Goal: Task Accomplishment & Management: Use online tool/utility

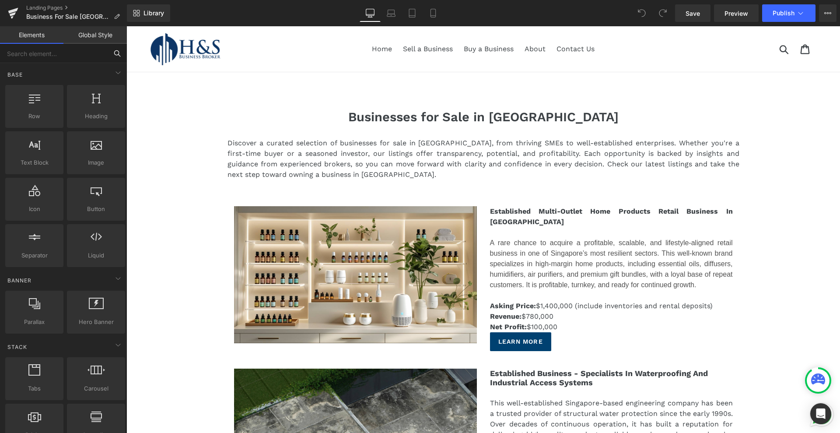
click at [61, 53] on input "text" at bounding box center [54, 53] width 108 height 19
type input "html"
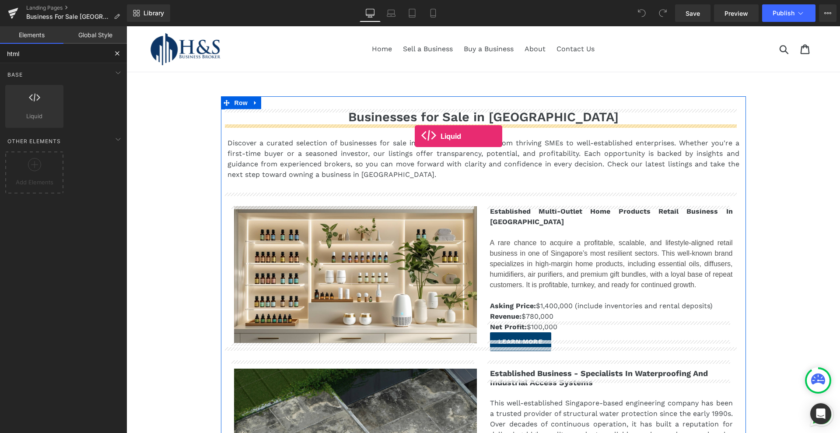
drag, startPoint x: 155, startPoint y: 137, endPoint x: 415, endPoint y: 136, distance: 259.9
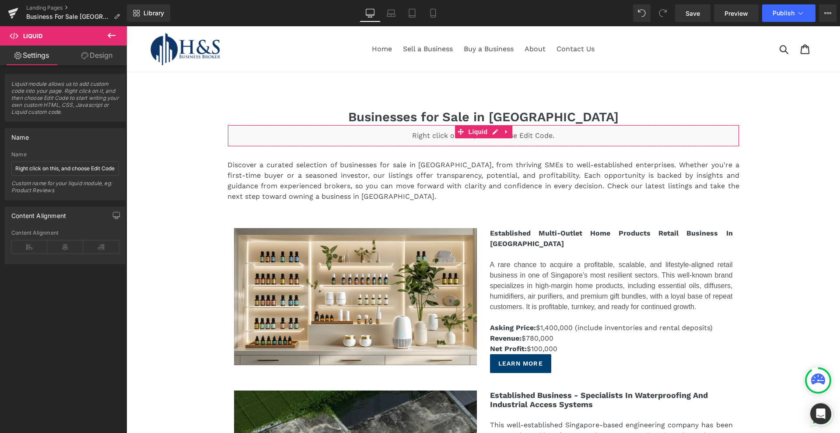
click at [59, 102] on span "Liquid module allows us to add custom code into your page. Right click on it, a…" at bounding box center [65, 101] width 108 height 41
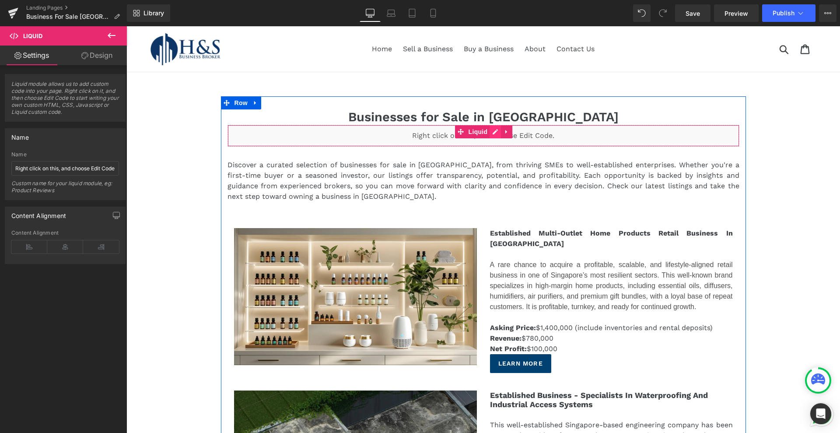
click at [488, 130] on div "Liquid" at bounding box center [484, 136] width 512 height 22
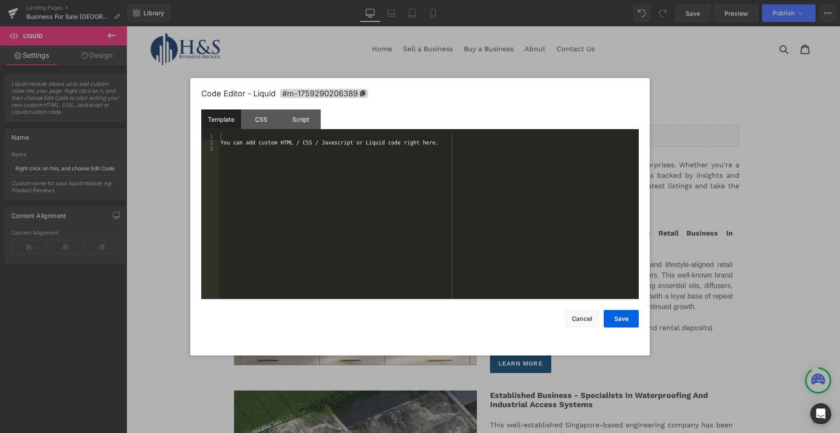
click at [324, 166] on div "You can add custom HTML / CSS / Javascript or Liquid code right here." at bounding box center [429, 222] width 420 height 178
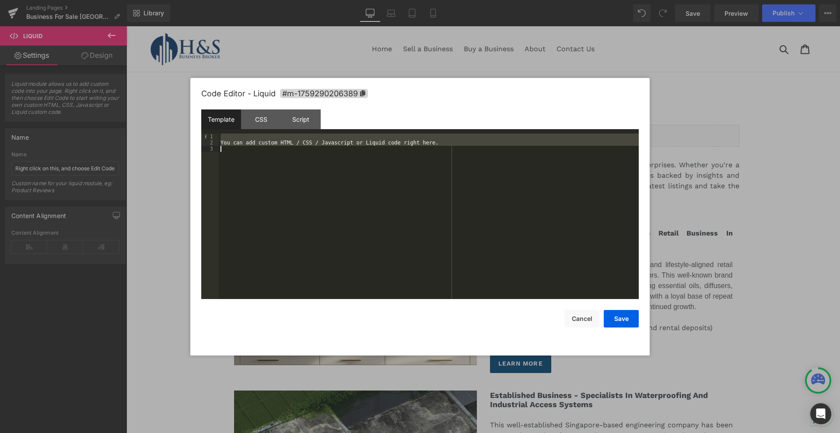
scroll to position [74, 0]
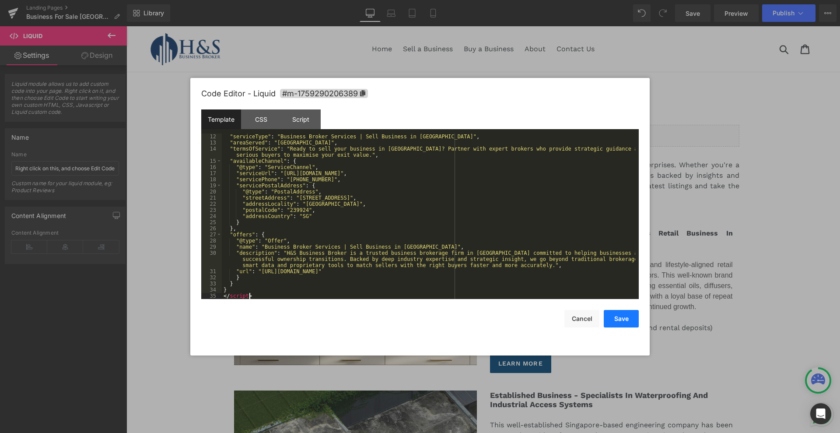
click at [618, 322] on button "Save" at bounding box center [621, 319] width 35 height 18
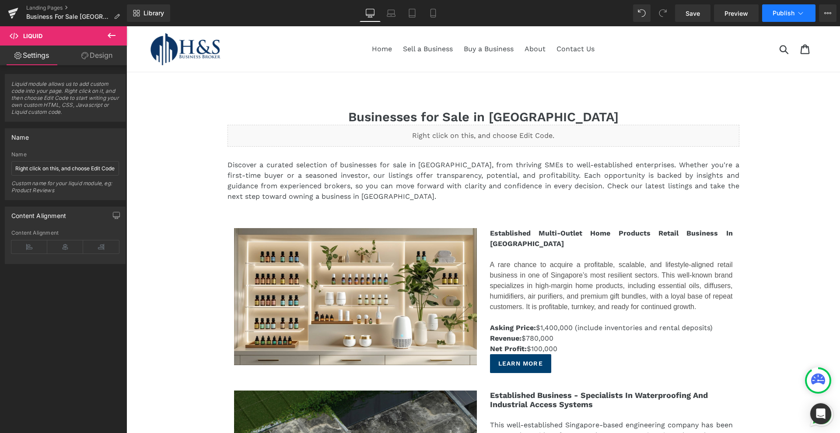
click at [672, 19] on button "Publish" at bounding box center [788, 13] width 53 height 18
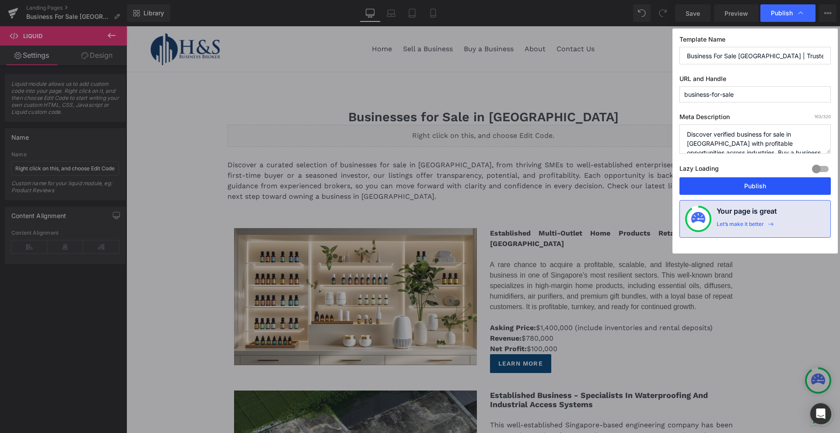
click at [672, 178] on button "Publish" at bounding box center [755, 186] width 151 height 18
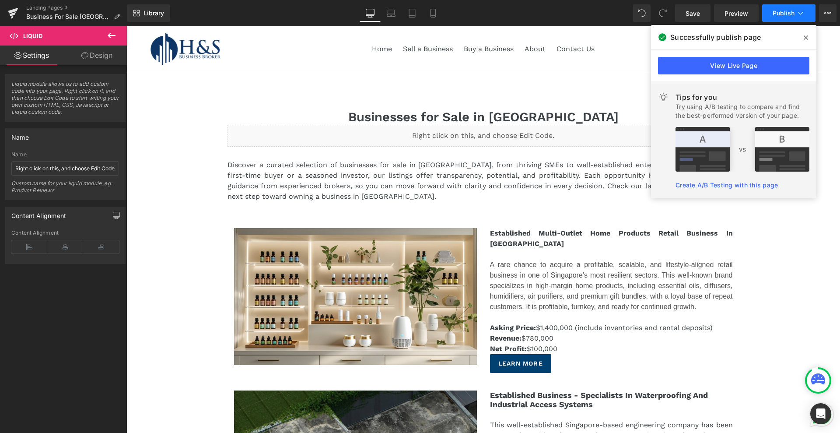
click at [672, 18] on button "Publish" at bounding box center [788, 13] width 53 height 18
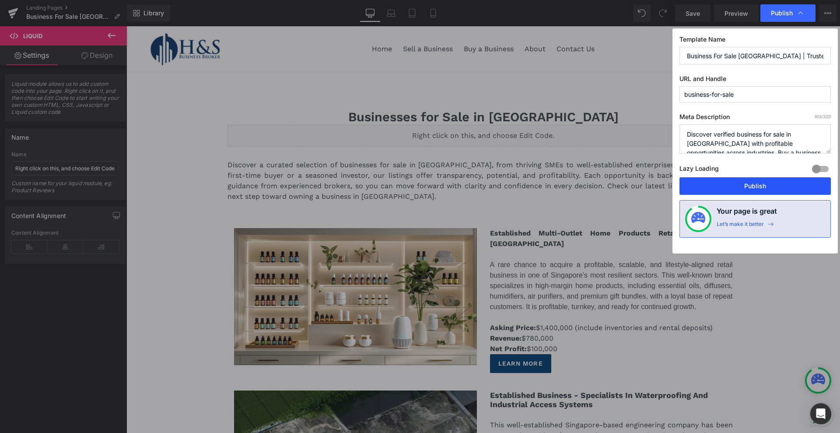
click at [672, 184] on button "Publish" at bounding box center [755, 186] width 151 height 18
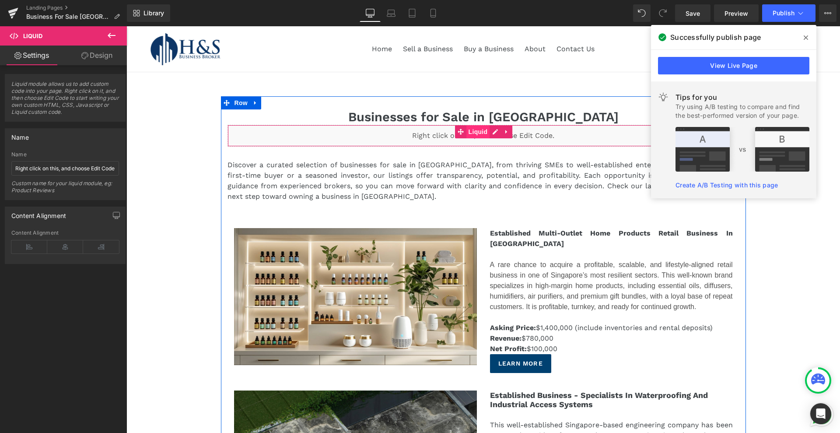
click at [473, 130] on span "Liquid" at bounding box center [478, 131] width 24 height 13
click at [491, 133] on div "Liquid" at bounding box center [484, 136] width 512 height 22
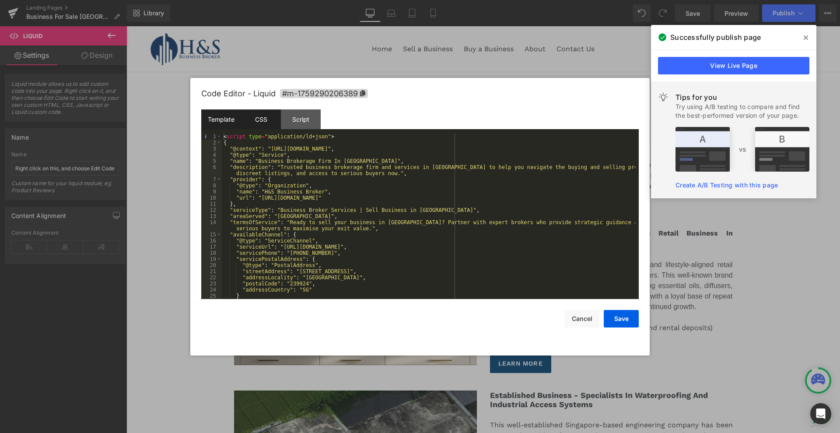
click at [262, 119] on div "CSS" at bounding box center [261, 119] width 40 height 20
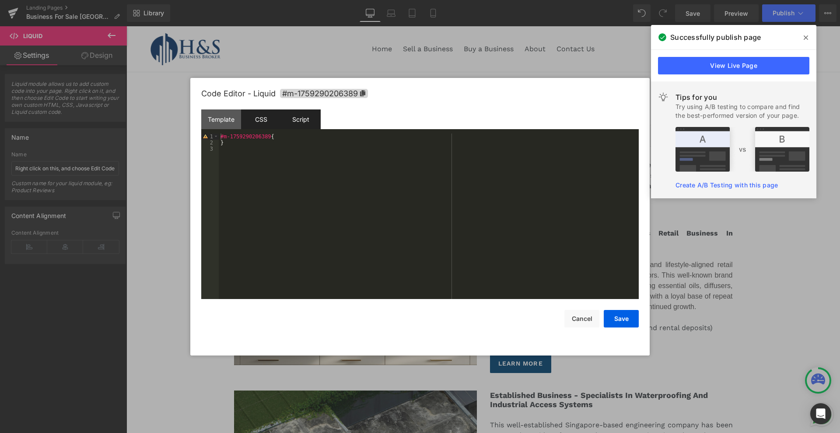
click at [298, 116] on div "Script" at bounding box center [301, 119] width 40 height 20
click at [221, 119] on div "Template" at bounding box center [221, 119] width 40 height 20
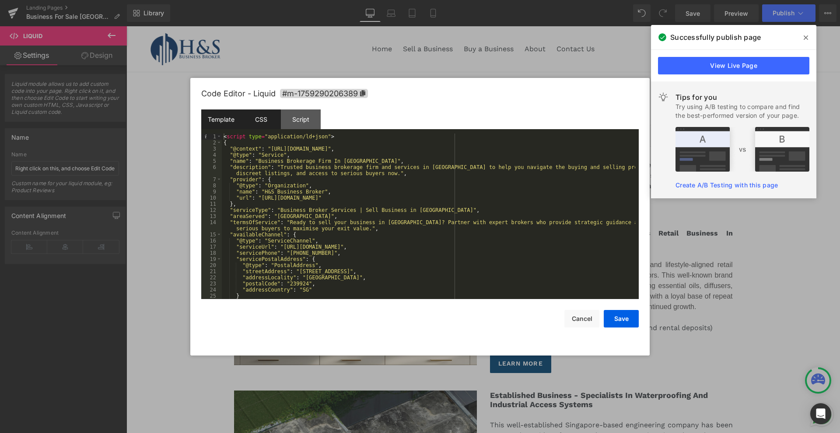
click at [252, 120] on div "CSS" at bounding box center [261, 119] width 40 height 20
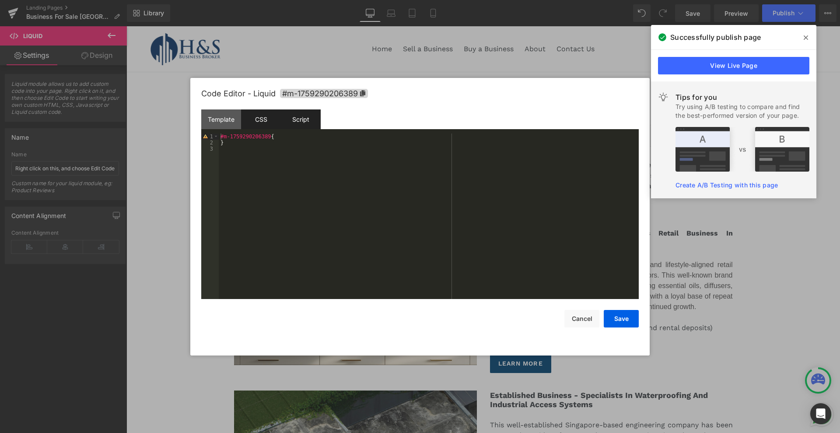
click at [307, 121] on div "Script" at bounding box center [301, 119] width 40 height 20
click at [276, 177] on div "( function ( jQuery ) { // var $module = jQuery('#m-1759290206389').children('.…" at bounding box center [429, 222] width 420 height 178
click at [234, 123] on div "Template" at bounding box center [221, 119] width 40 height 20
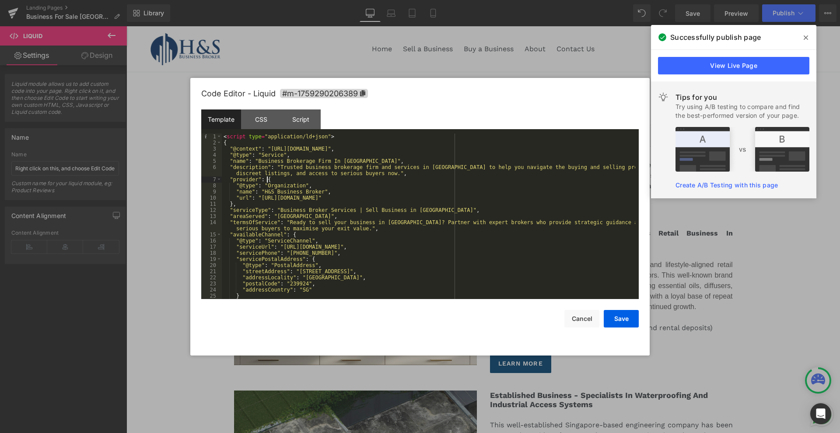
click at [287, 178] on div "< script type = "application/ld+json" > { "@context" : "[URL][DOMAIN_NAME]" , "…" at bounding box center [428, 222] width 413 height 178
click at [312, 120] on div "Script" at bounding box center [301, 119] width 40 height 20
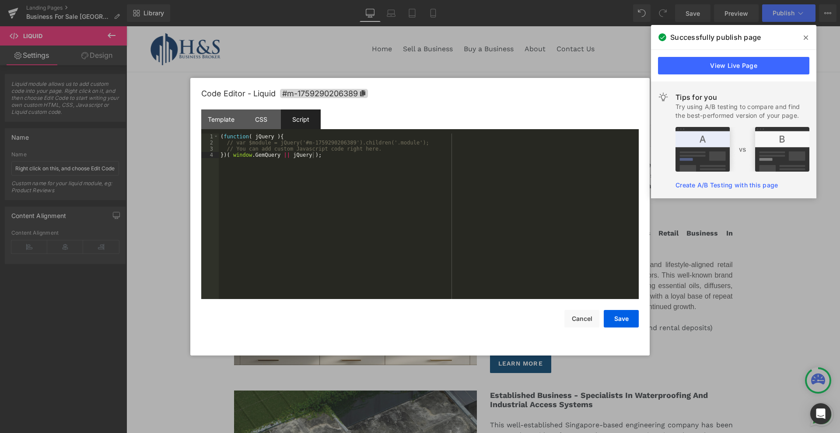
click at [323, 204] on div "( function ( jQuery ) { // var $module = jQuery('#m-1759290206389').children('.…" at bounding box center [429, 222] width 420 height 178
click at [217, 120] on div "Template" at bounding box center [221, 119] width 40 height 20
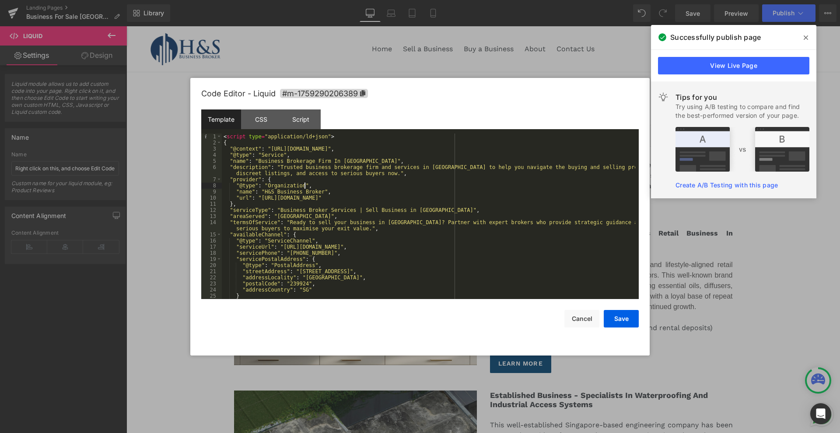
click at [332, 187] on div "< script type = "application/ld+json" > { "@context" : "[URL][DOMAIN_NAME]" , "…" at bounding box center [428, 222] width 413 height 178
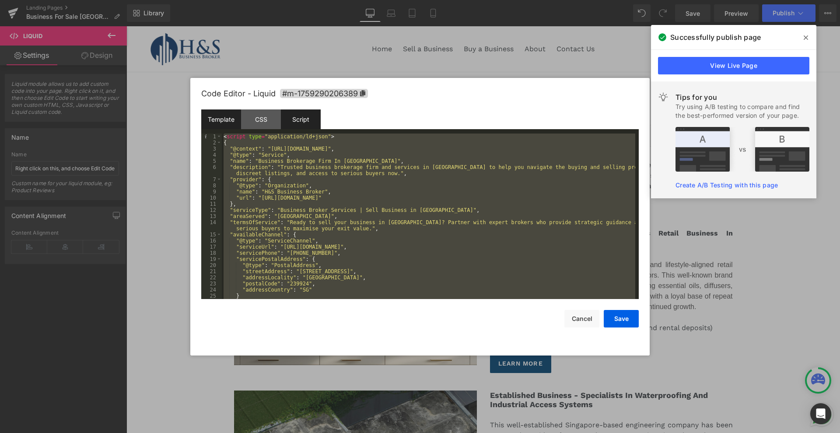
click at [298, 119] on div "Script" at bounding box center [301, 119] width 40 height 20
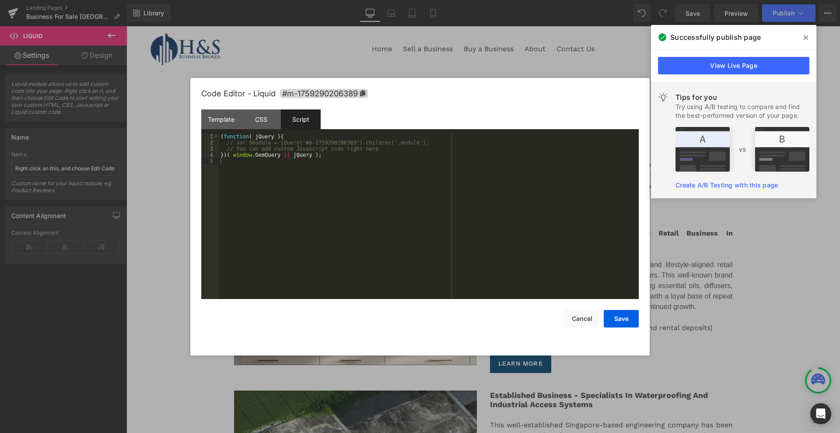
click at [302, 187] on div "( function ( jQuery ) { // var $module = jQuery('#m-1759290206389').children('.…" at bounding box center [429, 222] width 420 height 178
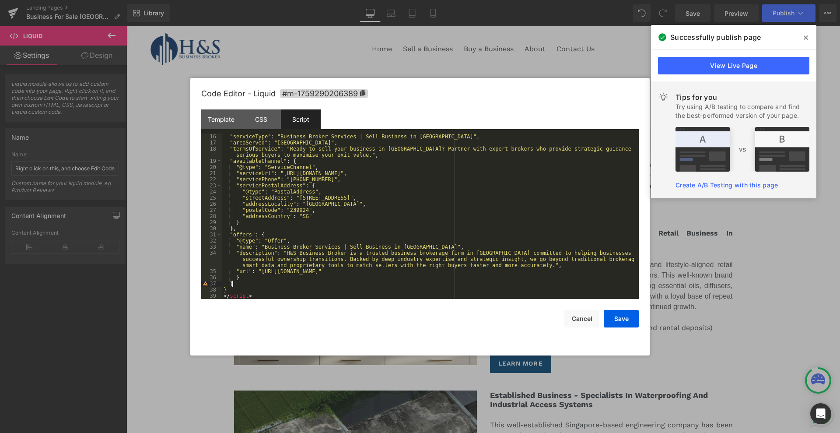
click at [238, 283] on div ""serviceType" : "Business Broker Services | Sell Business in [GEOGRAPHIC_DATA]"…" at bounding box center [428, 222] width 413 height 178
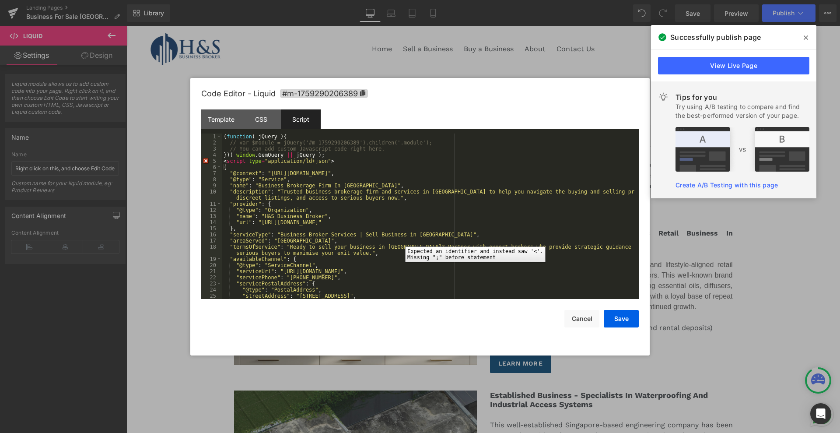
drag, startPoint x: 208, startPoint y: 162, endPoint x: 470, endPoint y: 162, distance: 261.7
click at [470, 162] on div "( function ( jQuery ) { // var $module = jQuery('#m-1759290206389').children('.…" at bounding box center [428, 222] width 413 height 178
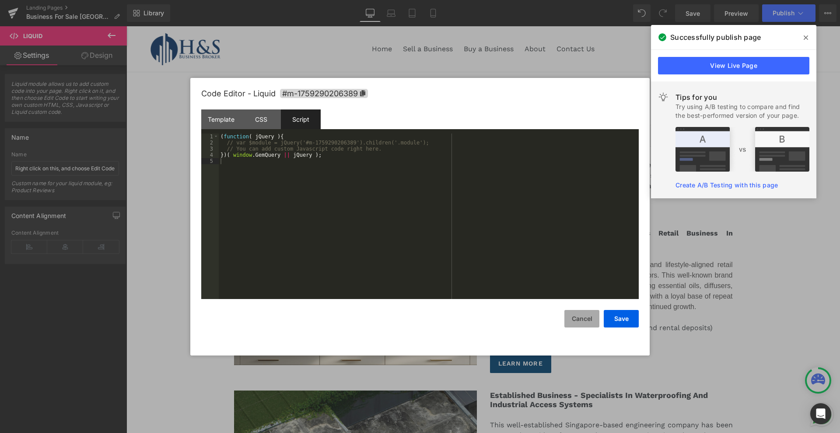
click at [575, 319] on button "Cancel" at bounding box center [581, 319] width 35 height 18
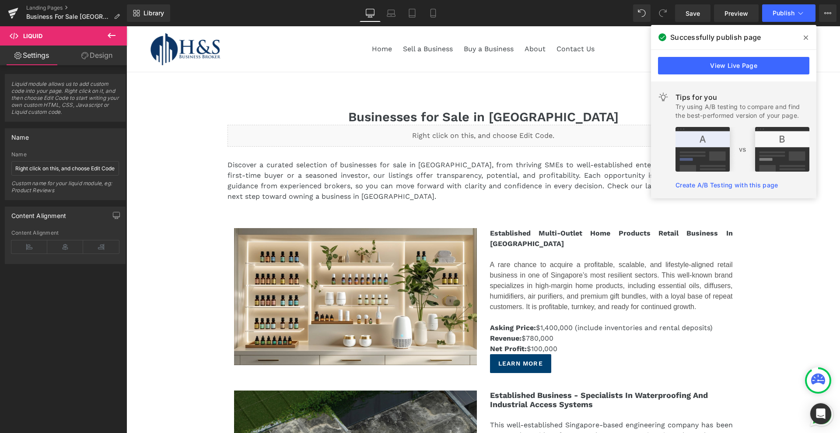
click at [114, 36] on icon at bounding box center [111, 35] width 11 height 11
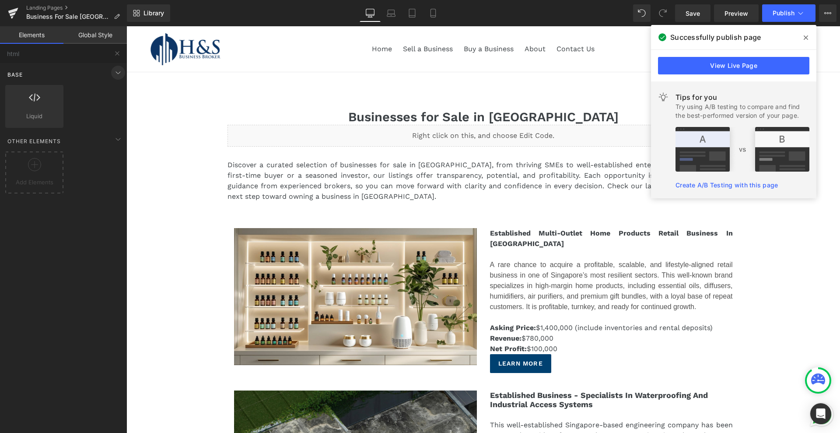
click at [115, 71] on icon at bounding box center [118, 72] width 11 height 11
click at [58, 58] on input "html" at bounding box center [54, 53] width 108 height 19
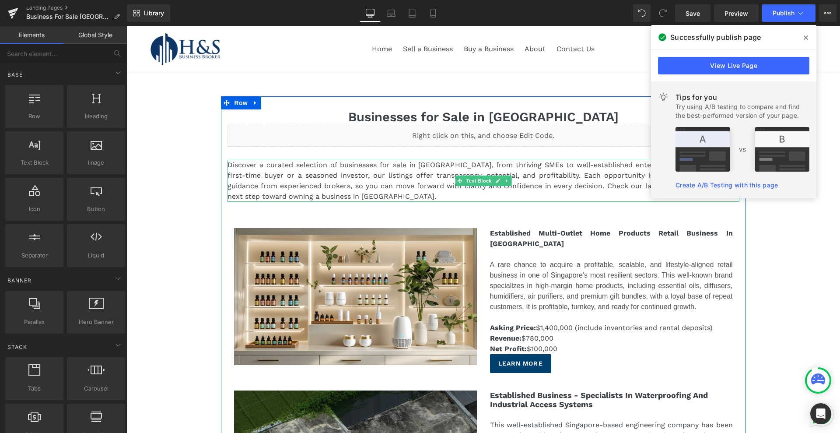
click at [408, 168] on p "Discover a curated selection of businesses for sale in [GEOGRAPHIC_DATA], from …" at bounding box center [484, 181] width 512 height 42
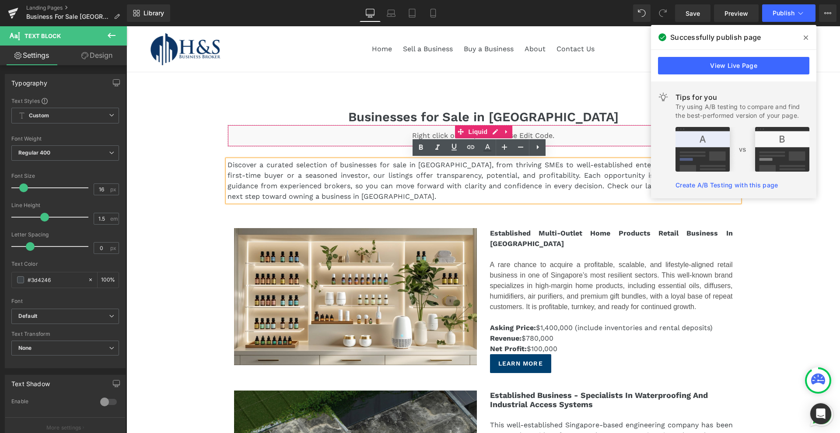
click at [435, 131] on div "Liquid" at bounding box center [484, 136] width 512 height 22
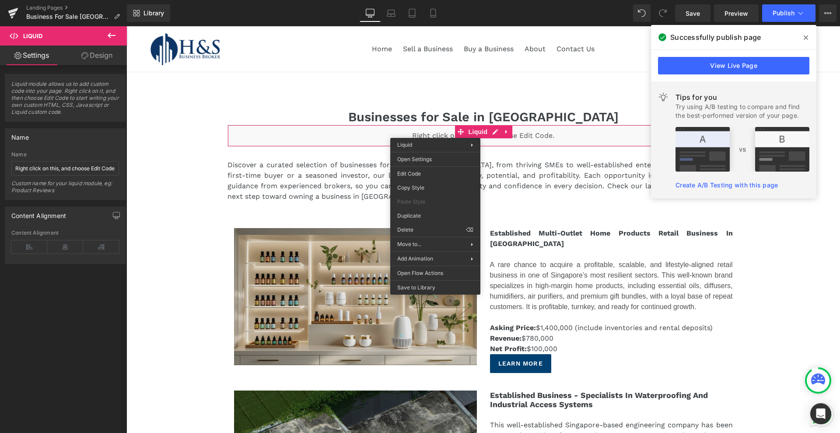
drag, startPoint x: 567, startPoint y: 253, endPoint x: 441, endPoint y: 227, distance: 128.0
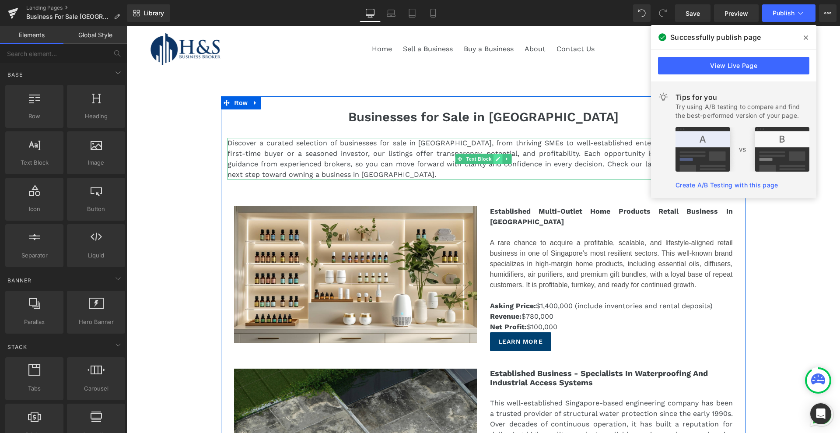
click at [493, 161] on link at bounding box center [497, 159] width 9 height 11
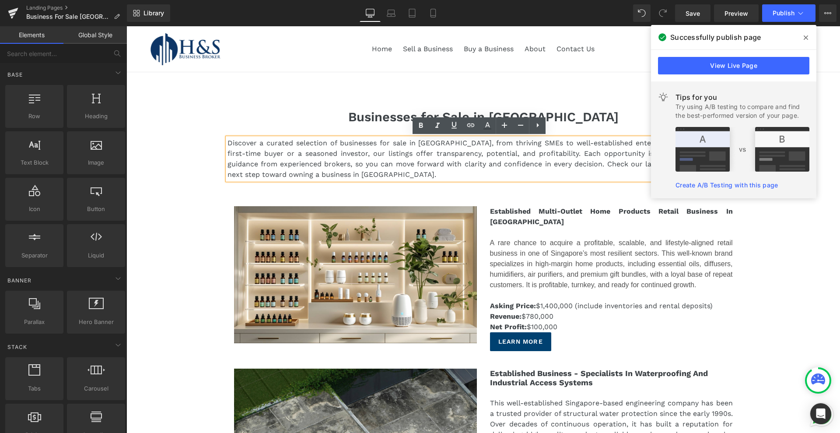
click at [297, 154] on p "Discover a curated selection of businesses for sale in [GEOGRAPHIC_DATA], from …" at bounding box center [484, 159] width 512 height 42
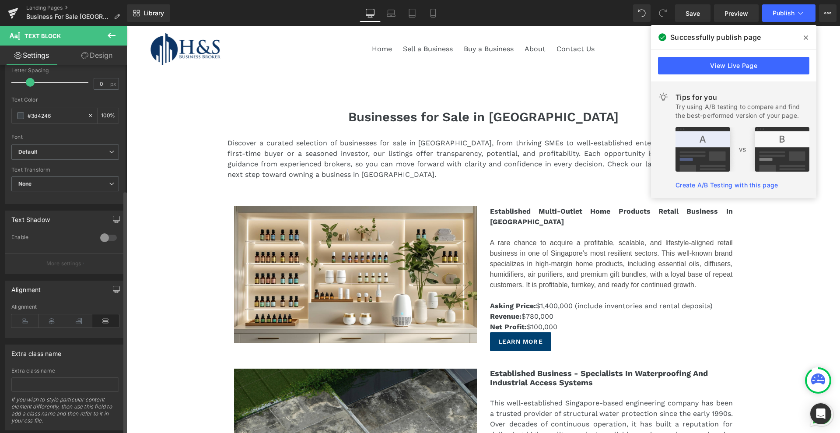
scroll to position [188, 0]
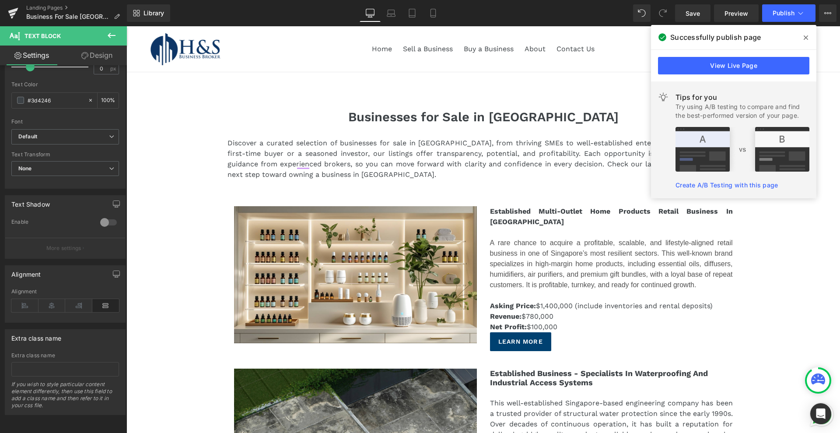
click at [99, 58] on link "Design" at bounding box center [96, 56] width 63 height 20
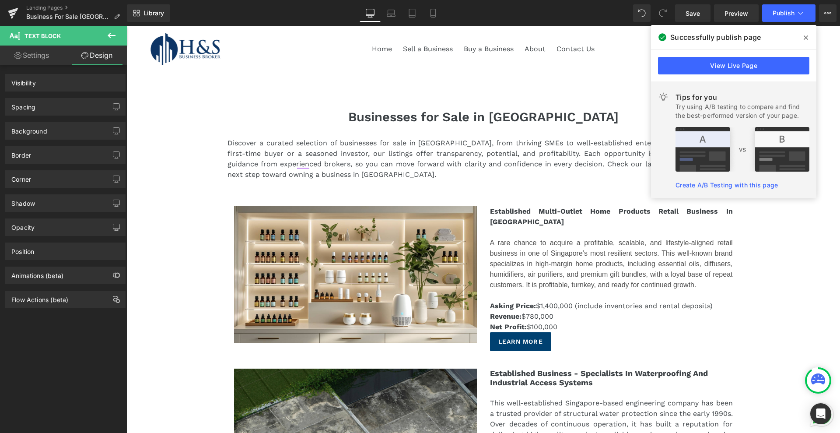
click at [32, 57] on link "Settings" at bounding box center [31, 56] width 63 height 20
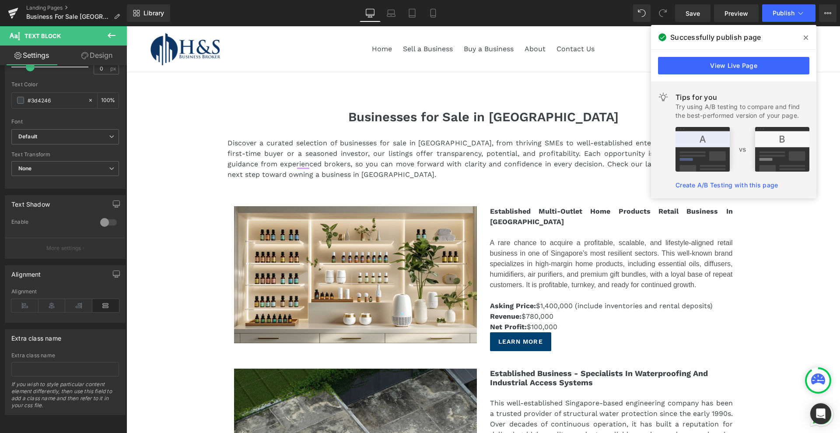
click at [672, 35] on icon at bounding box center [806, 37] width 4 height 7
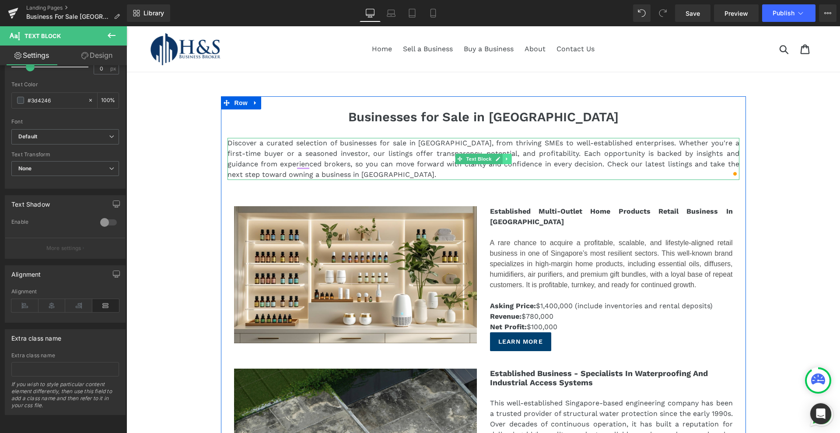
click at [505, 161] on icon at bounding box center [507, 158] width 5 height 5
click at [482, 158] on icon at bounding box center [484, 159] width 4 height 4
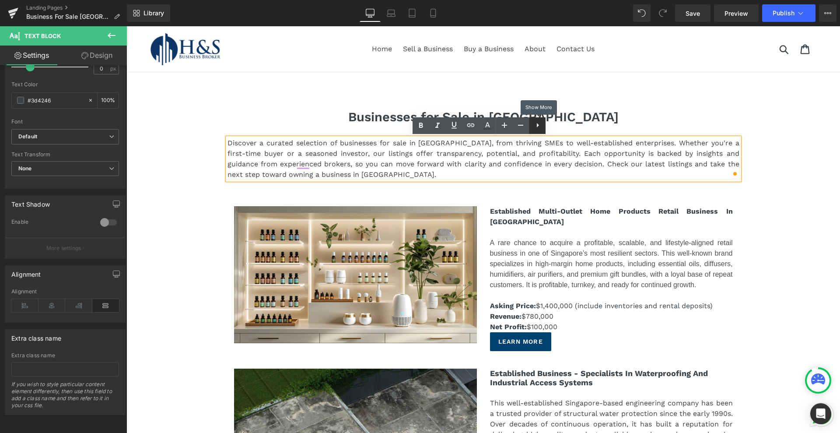
click at [537, 127] on icon at bounding box center [538, 125] width 11 height 11
click at [540, 128] on icon at bounding box center [537, 125] width 11 height 11
click at [536, 128] on icon at bounding box center [537, 125] width 11 height 11
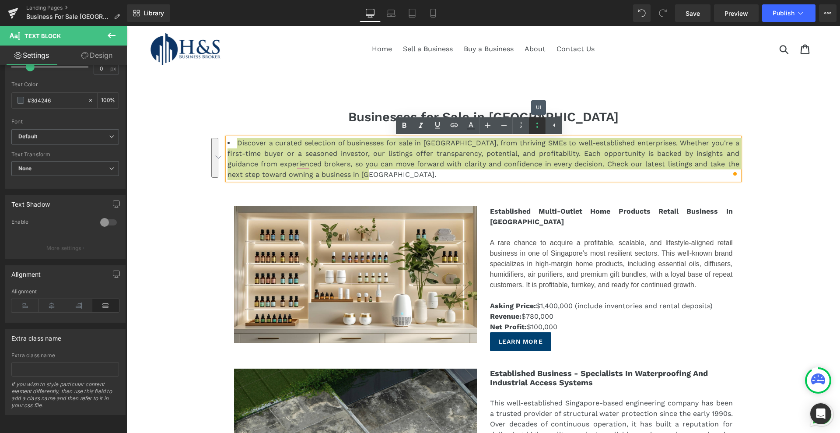
click at [536, 128] on icon at bounding box center [537, 125] width 11 height 11
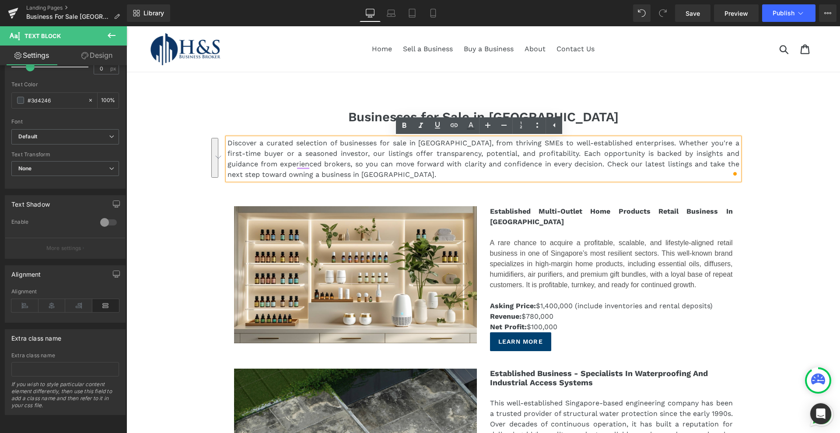
click at [527, 247] on p "A rare chance to acquire a profitable, scalable, and lifestyle-aligned retail b…" at bounding box center [611, 264] width 243 height 53
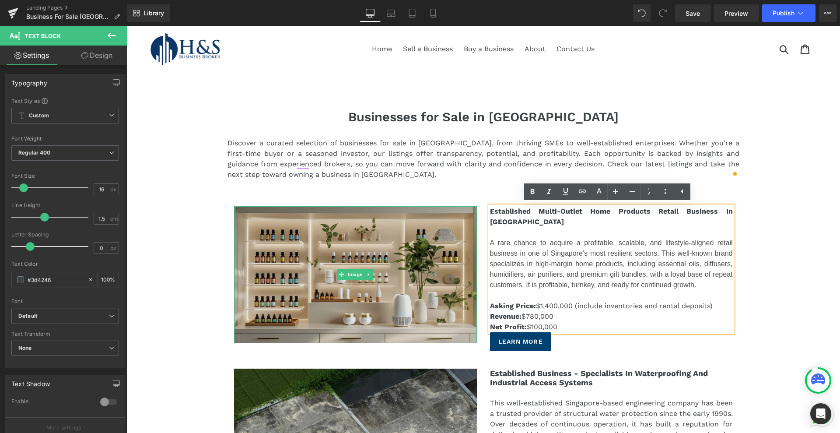
click at [419, 253] on img at bounding box center [355, 274] width 243 height 137
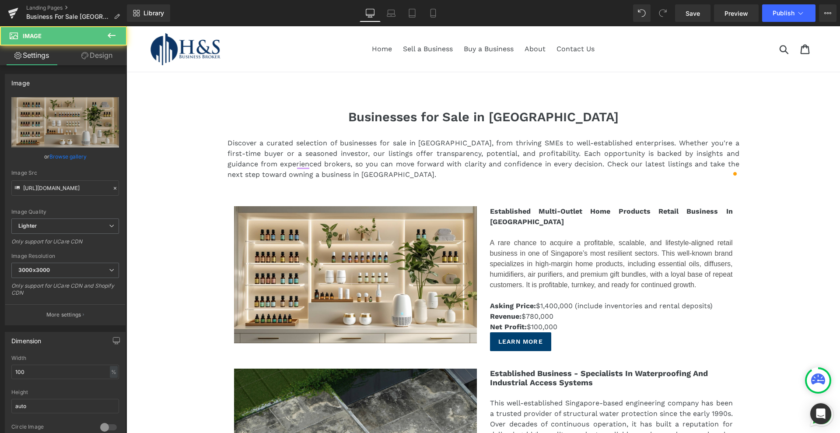
click at [562, 249] on span "A rare chance to acquire a profitable, scalable, and lifestyle-aligned retail b…" at bounding box center [611, 263] width 243 height 49
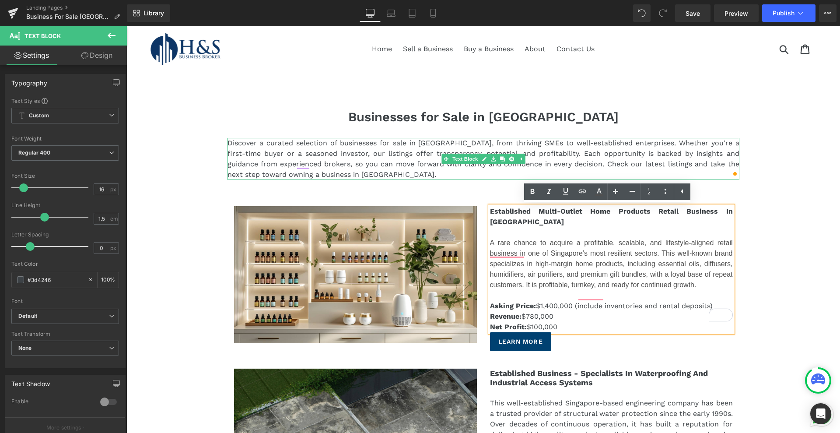
click at [351, 150] on span "Discover a curated selection of businesses for sale in [GEOGRAPHIC_DATA], from …" at bounding box center [484, 159] width 512 height 40
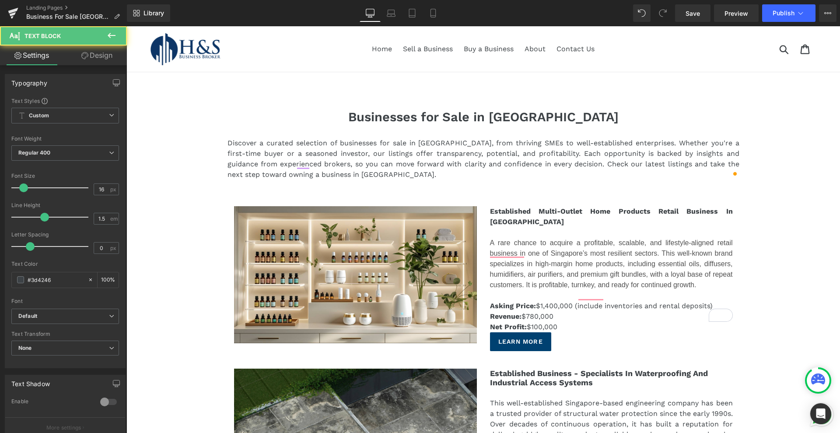
click at [275, 151] on span "Discover a curated selection of businesses for sale in [GEOGRAPHIC_DATA], from …" at bounding box center [484, 159] width 512 height 40
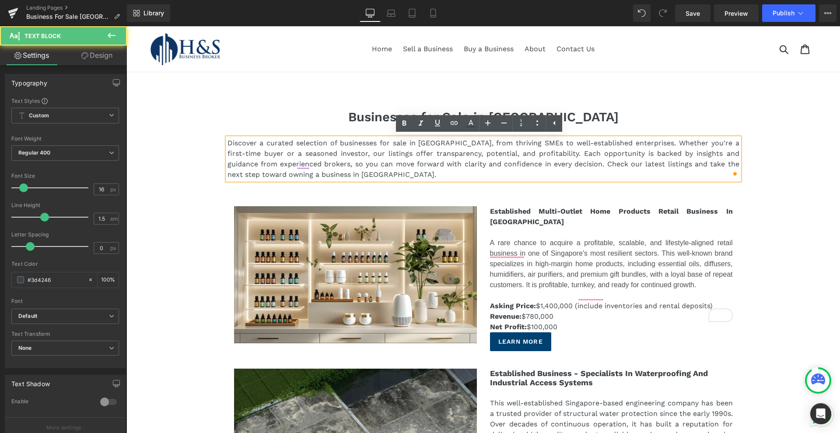
click at [349, 171] on p "Discover a curated selection of businesses for sale in [GEOGRAPHIC_DATA], from …" at bounding box center [484, 159] width 512 height 42
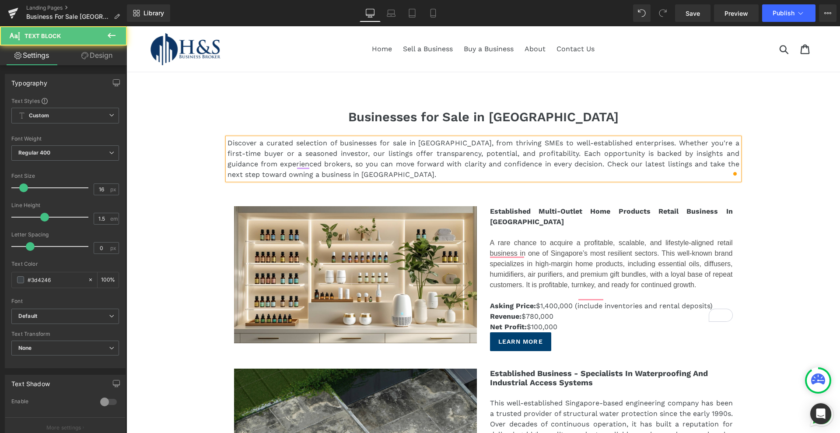
click at [228, 144] on span "Discover a curated selection of businesses for sale in [GEOGRAPHIC_DATA], from …" at bounding box center [484, 159] width 512 height 40
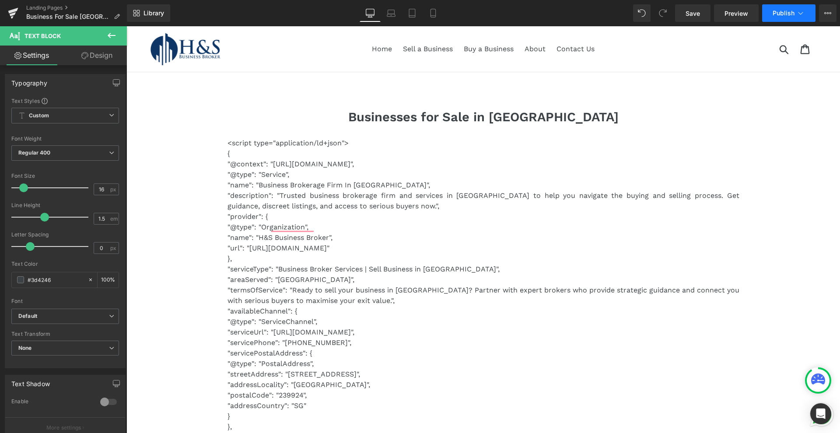
click at [672, 15] on span "Publish" at bounding box center [784, 13] width 22 height 7
click at [672, 14] on span "Preview" at bounding box center [737, 13] width 24 height 9
click at [672, 12] on span "Publish" at bounding box center [784, 13] width 22 height 7
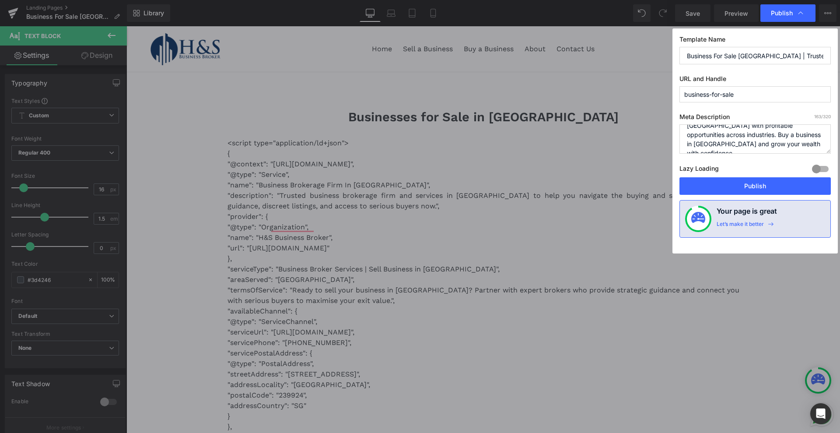
scroll to position [28, 0]
click at [672, 186] on button "Publish" at bounding box center [755, 186] width 151 height 18
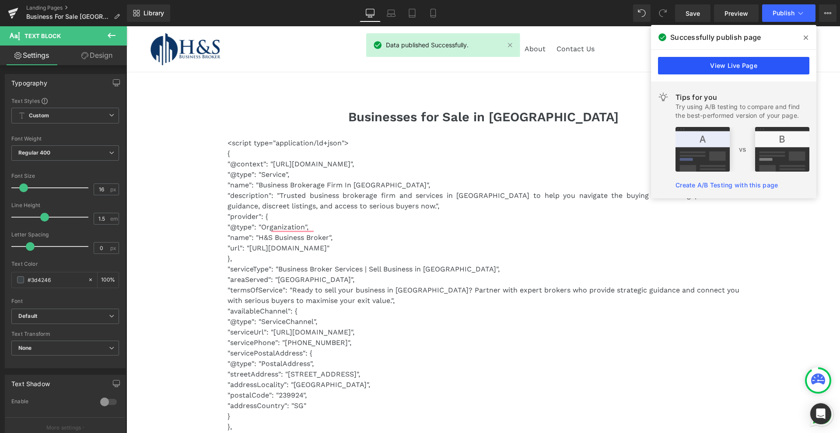
click at [672, 63] on link "View Live Page" at bounding box center [733, 66] width 151 height 18
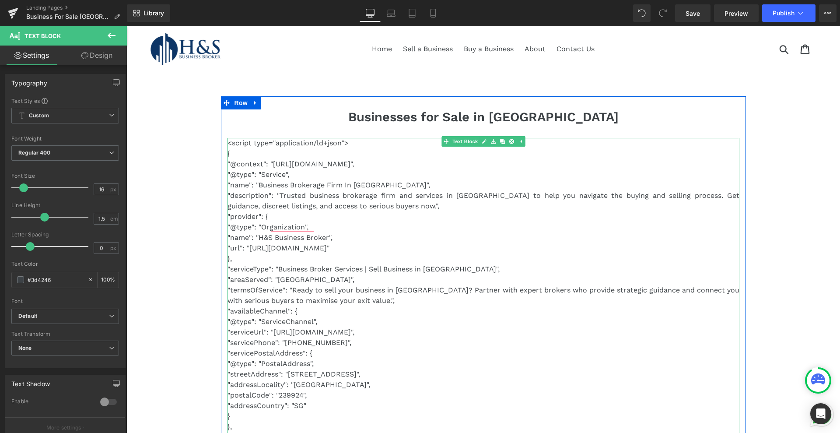
click at [320, 191] on span ""description": "Trusted business brokerage firm and services in [GEOGRAPHIC_DAT…" at bounding box center [484, 200] width 512 height 19
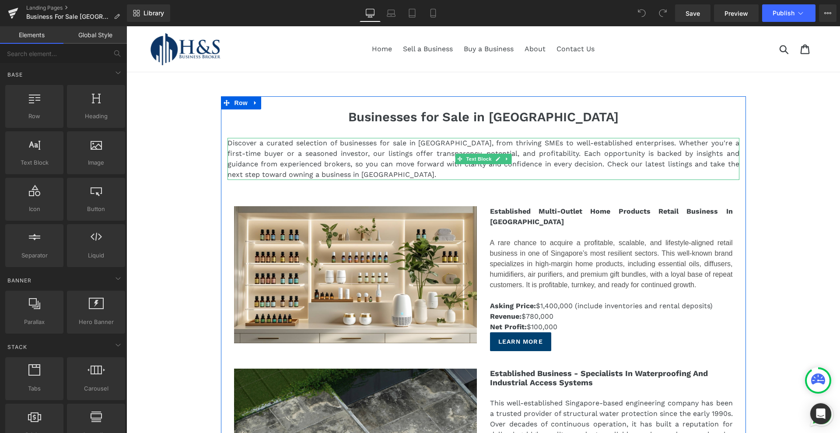
click at [393, 159] on span "Discover a curated selection of businesses for sale in [GEOGRAPHIC_DATA], from …" at bounding box center [484, 159] width 512 height 40
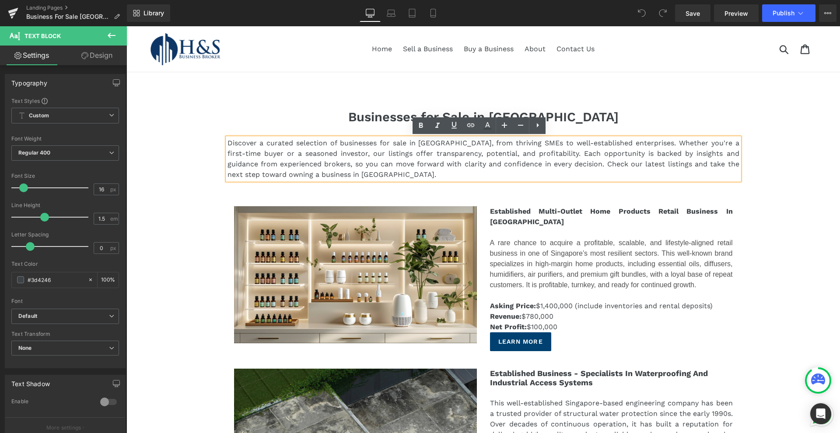
drag, startPoint x: 347, startPoint y: 160, endPoint x: 358, endPoint y: 164, distance: 11.2
click at [347, 160] on span "Discover a curated selection of businesses for sale in [GEOGRAPHIC_DATA], from …" at bounding box center [484, 159] width 512 height 40
click at [357, 171] on p "Discover a curated selection of businesses for sale in [GEOGRAPHIC_DATA], from …" at bounding box center [484, 159] width 512 height 42
click at [357, 172] on p "Discover a curated selection of businesses for sale in [GEOGRAPHIC_DATA], from …" at bounding box center [484, 159] width 512 height 42
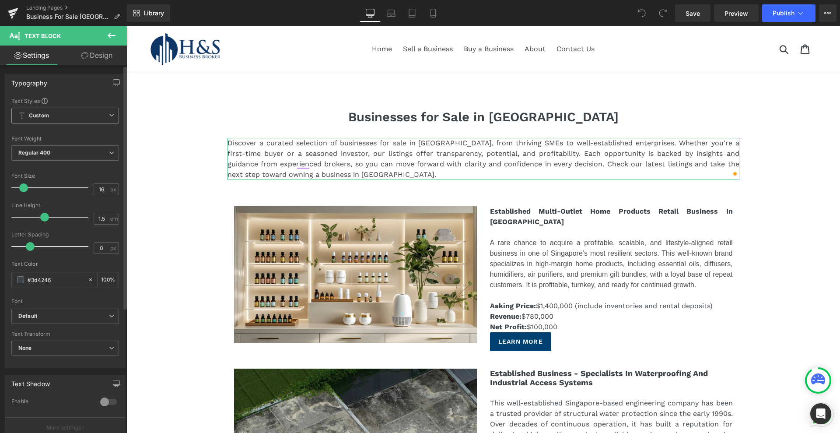
click at [88, 116] on span "Custom Setup Global Style" at bounding box center [65, 116] width 108 height 16
click at [88, 116] on span "Custom Setup Global Style" at bounding box center [63, 116] width 104 height 16
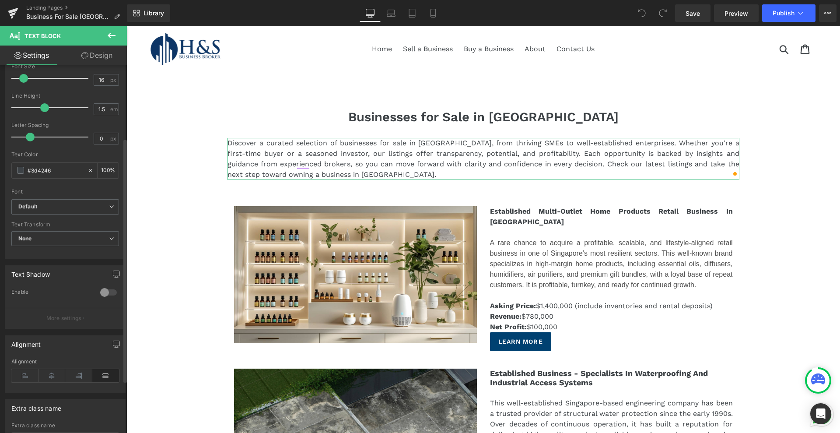
scroll to position [188, 0]
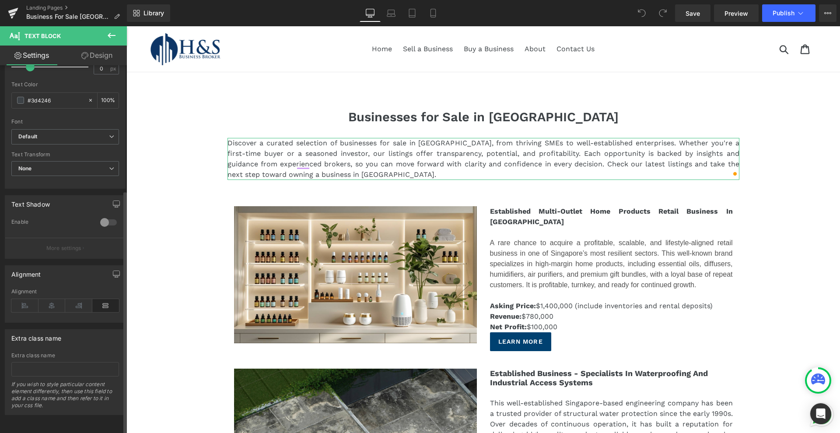
click at [48, 399] on div "If you wish to style particular content element differently, then use this fiel…" at bounding box center [65, 398] width 108 height 34
click at [95, 57] on link "Design" at bounding box center [96, 56] width 63 height 20
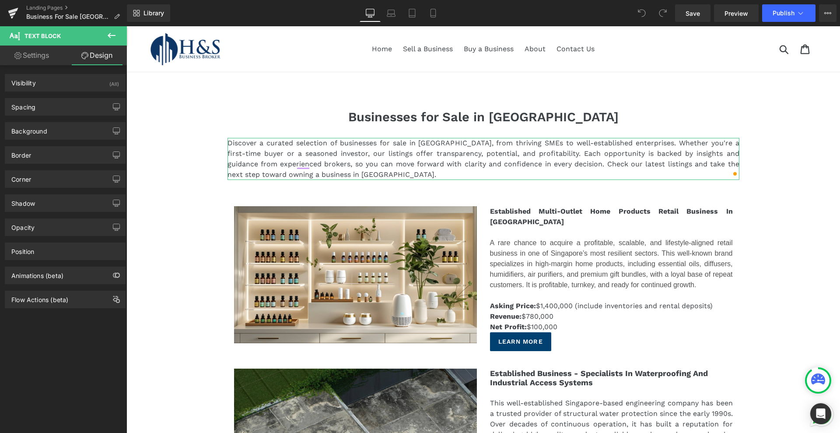
click at [29, 63] on link "Settings" at bounding box center [31, 56] width 63 height 20
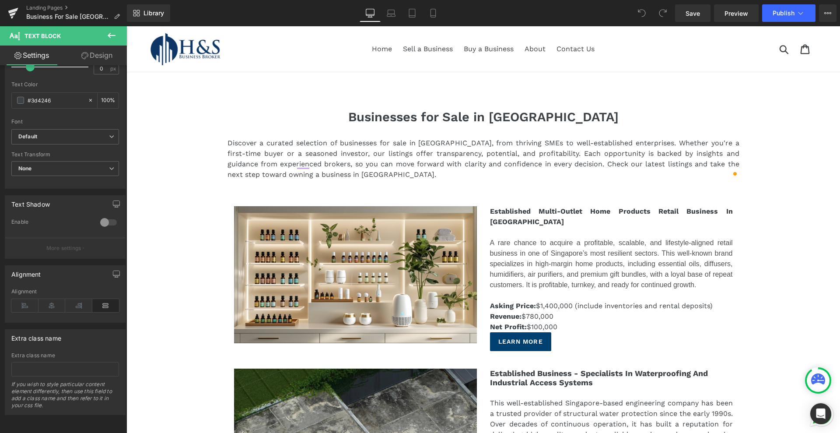
drag, startPoint x: 185, startPoint y: 176, endPoint x: 228, endPoint y: 142, distance: 54.5
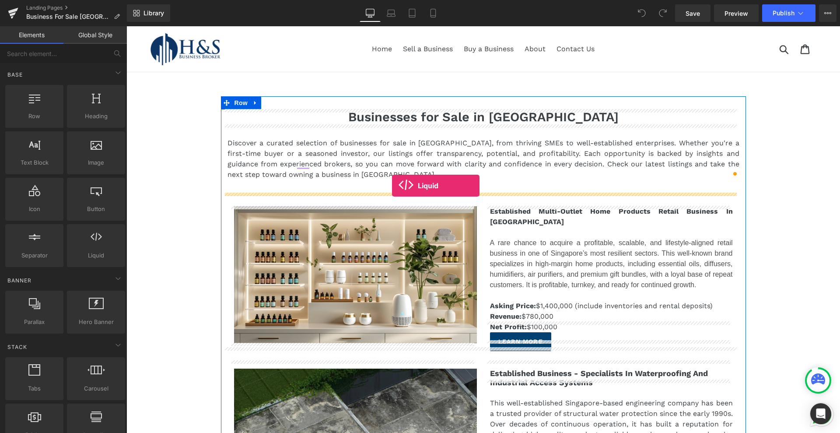
drag, startPoint x: 221, startPoint y: 262, endPoint x: 392, endPoint y: 186, distance: 187.4
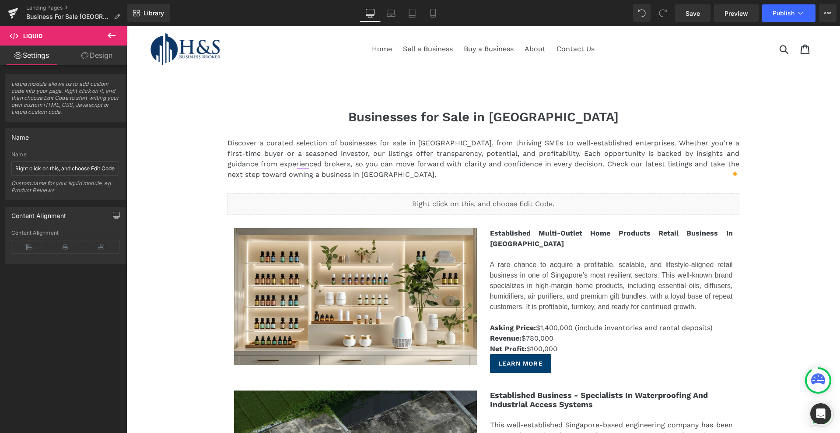
click at [109, 33] on icon at bounding box center [111, 35] width 11 height 11
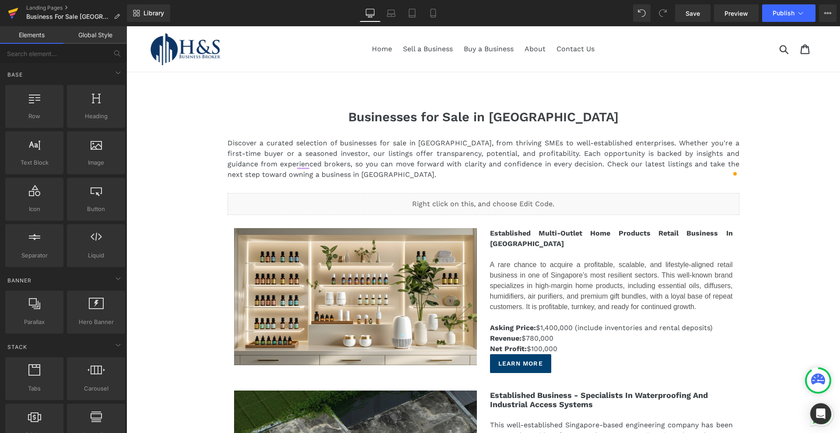
click at [11, 10] on icon at bounding box center [13, 11] width 10 height 6
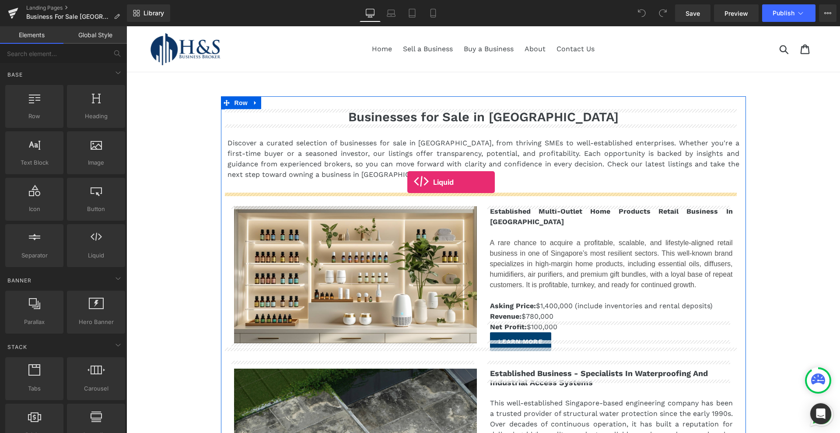
drag, startPoint x: 219, startPoint y: 267, endPoint x: 407, endPoint y: 182, distance: 206.4
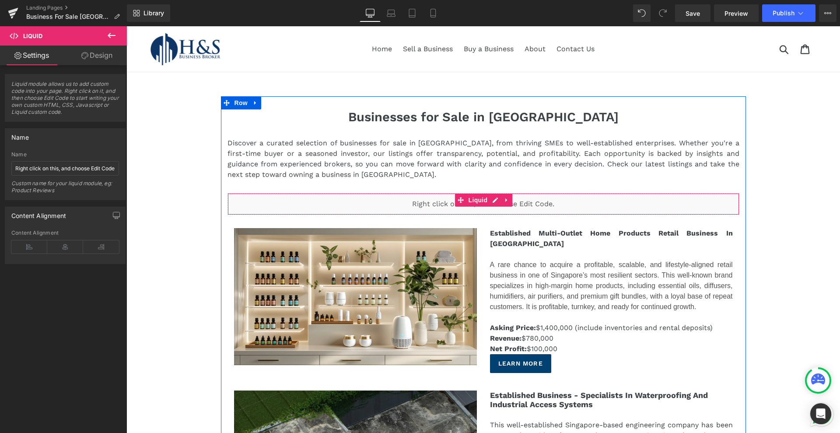
click at [425, 201] on div "Liquid" at bounding box center [484, 204] width 512 height 22
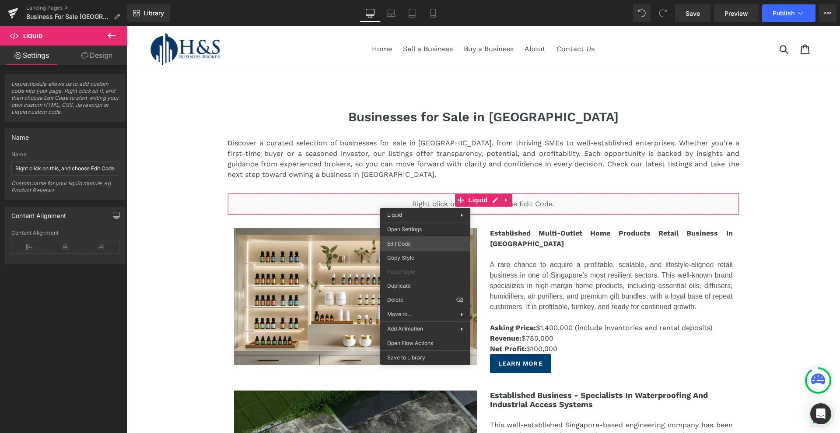
click at [431, 0] on div "Liquid You are previewing how the will restyle your page. You can not edit Elem…" at bounding box center [420, 0] width 840 height 0
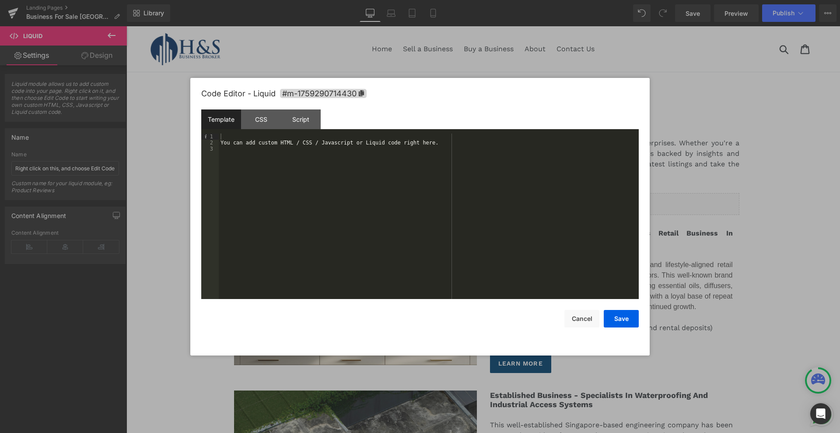
click at [263, 152] on div "You can add custom HTML / CSS / Javascript or Liquid code right here." at bounding box center [429, 222] width 420 height 178
click at [270, 134] on div "You can add custom HTML / CSS / Javascript or Liquid code right here." at bounding box center [429, 222] width 420 height 178
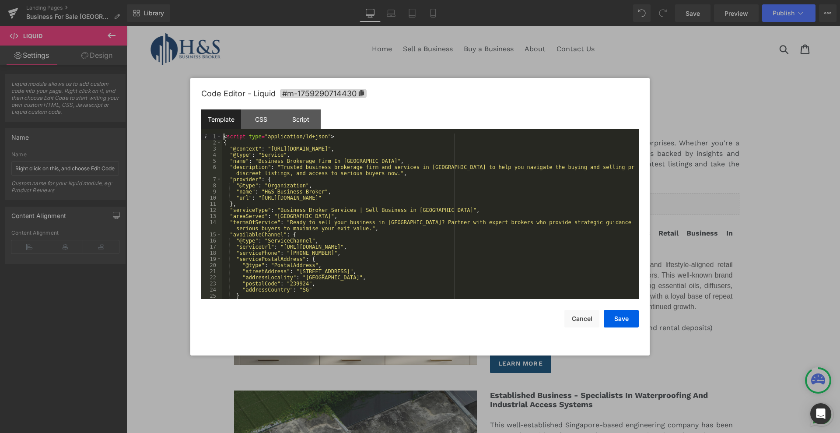
drag, startPoint x: 338, startPoint y: 133, endPoint x: 197, endPoint y: 132, distance: 141.3
click at [197, 132] on div "Code Editor - Liquid #m-1759290714430 Template CSS Script Data 1 2 3 4 5 6 7 8 …" at bounding box center [419, 216] width 459 height 277
click at [252, 138] on div "< script type = "application/ld+json" > { "@context" : "[URL][DOMAIN_NAME]" , "…" at bounding box center [428, 222] width 413 height 178
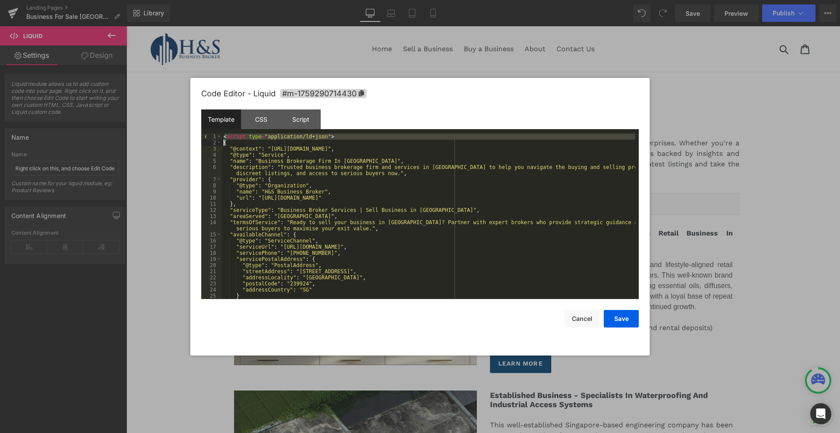
click at [330, 137] on div "< script type = "application/ld+json" > { "@context" : "[URL][DOMAIN_NAME]" , "…" at bounding box center [428, 215] width 413 height 165
click at [330, 137] on div "< script type = "application/ld+json" > { "@context" : "[URL][DOMAIN_NAME]" , "…" at bounding box center [428, 222] width 413 height 178
click at [329, 137] on div "< script type = "application/ld+json" > { "@context" : "[URL][DOMAIN_NAME]" , "…" at bounding box center [428, 215] width 413 height 165
click at [329, 137] on div "< script type = "application/ld+json" > { "@context" : "[URL][DOMAIN_NAME]" , "…" at bounding box center [428, 222] width 413 height 178
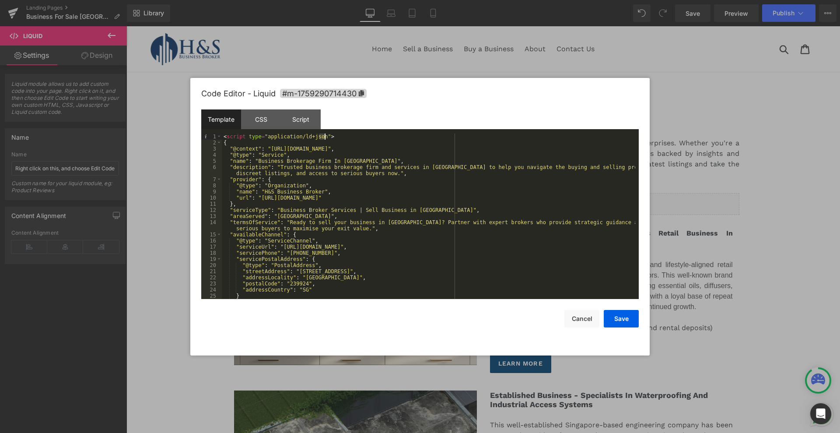
click at [329, 137] on div "< script type = "application/ld+json" > { "@context" : "[URL][DOMAIN_NAME]" , "…" at bounding box center [428, 222] width 413 height 178
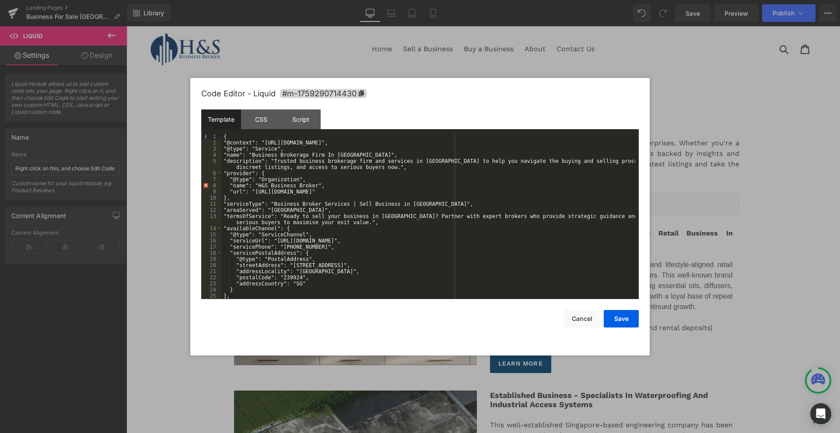
scroll to position [80, 0]
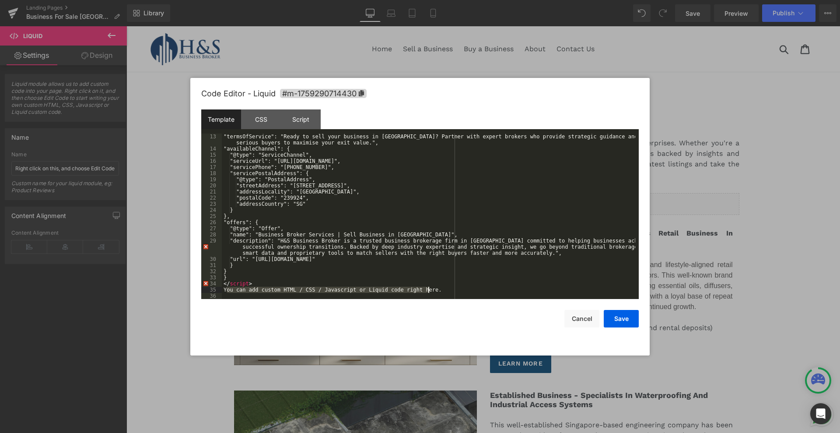
drag, startPoint x: 226, startPoint y: 290, endPoint x: 431, endPoint y: 288, distance: 205.2
click at [431, 288] on div ""termsOfService": "Ready to sell your business in Singapore? Partner with exper…" at bounding box center [428, 225] width 413 height 184
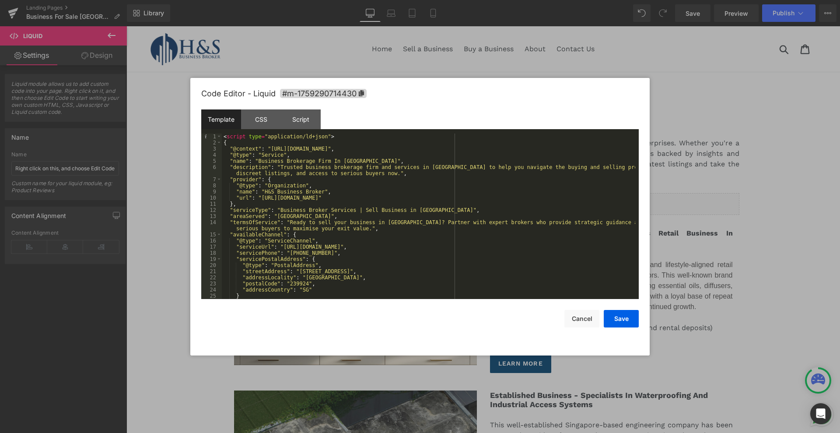
scroll to position [0, 0]
click at [618, 319] on button "Save" at bounding box center [621, 319] width 35 height 18
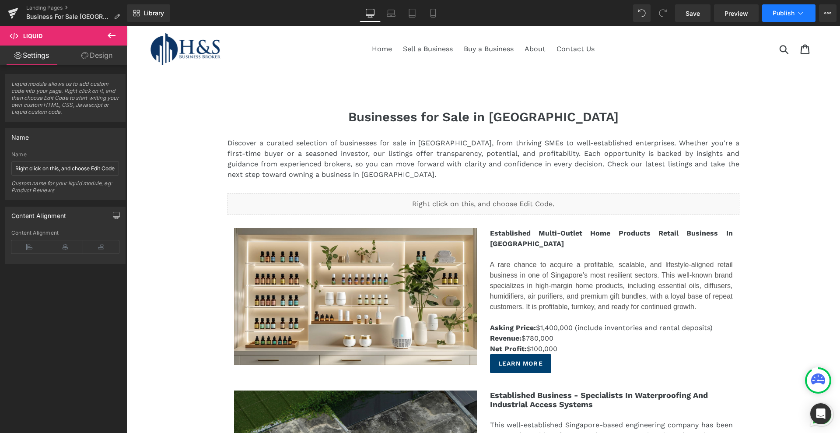
click at [777, 12] on span "Publish" at bounding box center [784, 13] width 22 height 7
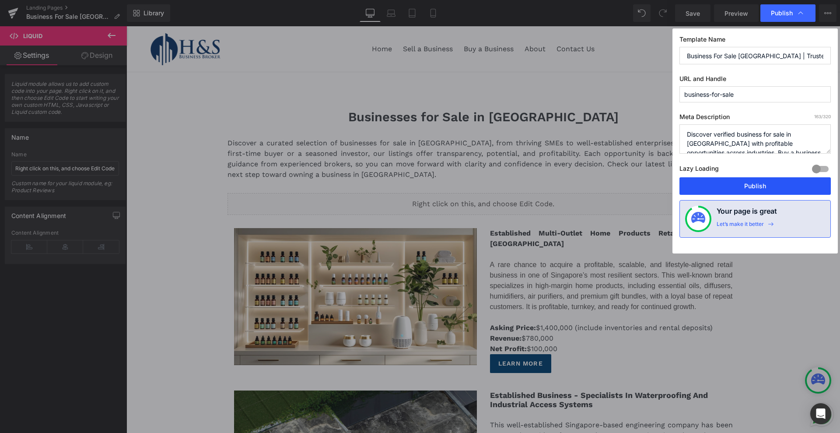
drag, startPoint x: 746, startPoint y: 189, endPoint x: 616, endPoint y: 76, distance: 172.8
click at [746, 189] on button "Publish" at bounding box center [755, 186] width 151 height 18
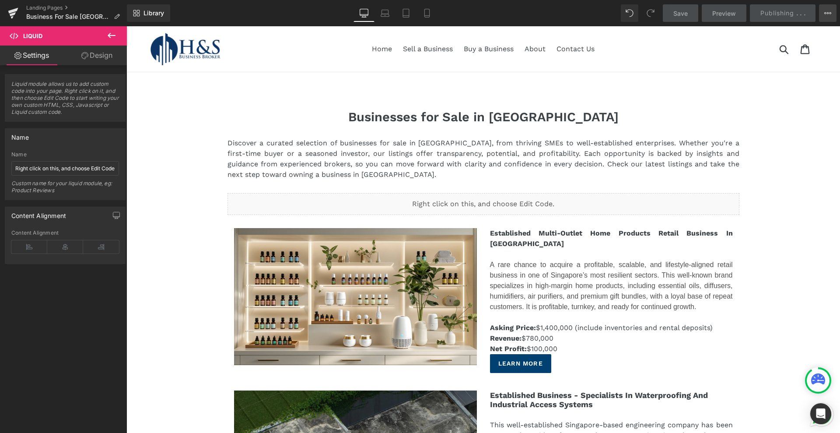
click at [827, 12] on icon at bounding box center [827, 13] width 7 height 7
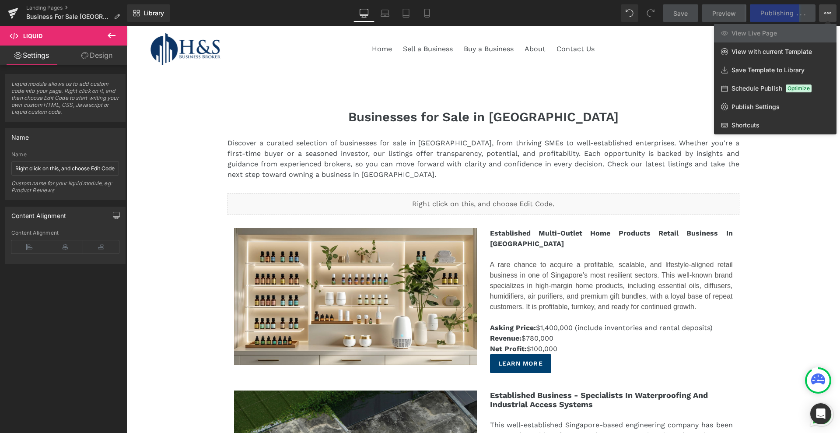
click at [827, 12] on icon at bounding box center [827, 13] width 7 height 7
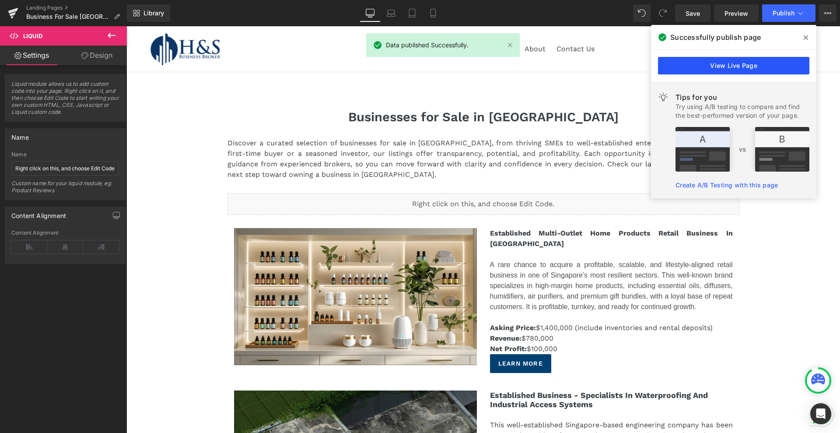
click at [718, 68] on link "View Live Page" at bounding box center [733, 66] width 151 height 18
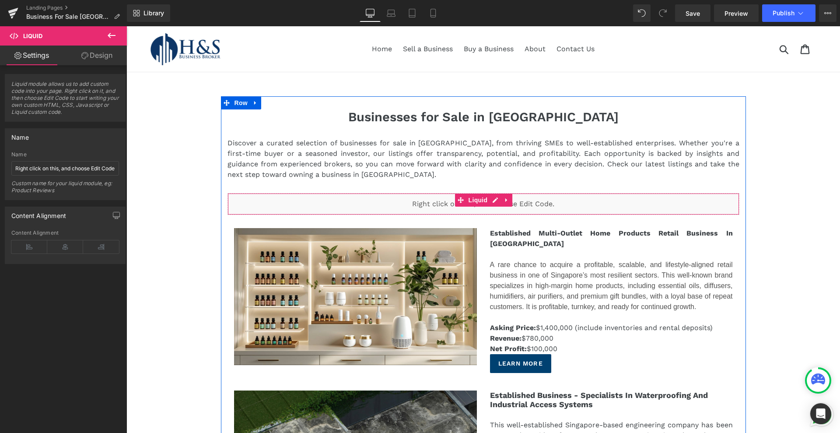
click at [430, 200] on div "Liquid" at bounding box center [484, 204] width 512 height 22
click at [473, 200] on span "Liquid" at bounding box center [478, 200] width 24 height 13
click at [490, 202] on div "Liquid" at bounding box center [484, 204] width 512 height 22
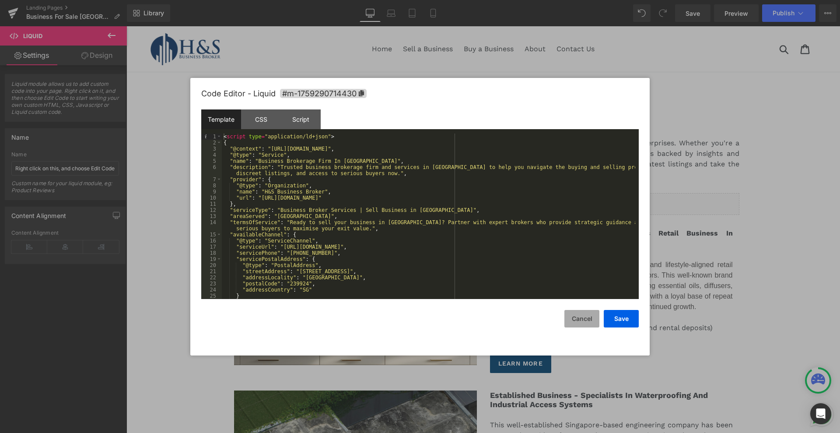
click at [578, 319] on button "Cancel" at bounding box center [581, 319] width 35 height 18
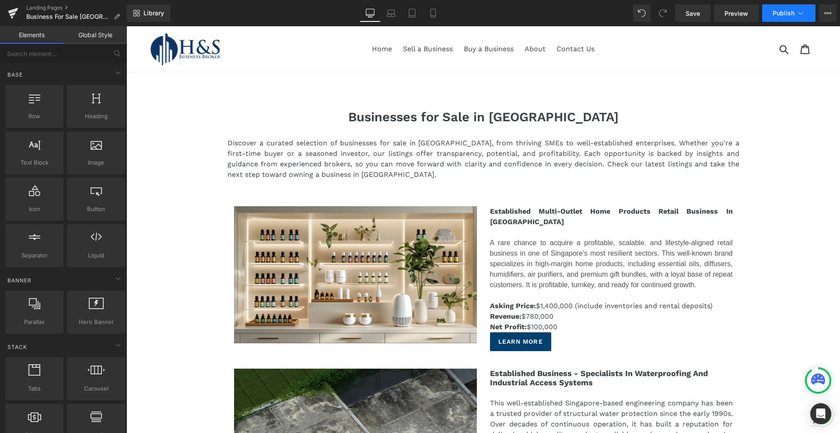
click at [779, 12] on span "Publish" at bounding box center [784, 13] width 22 height 7
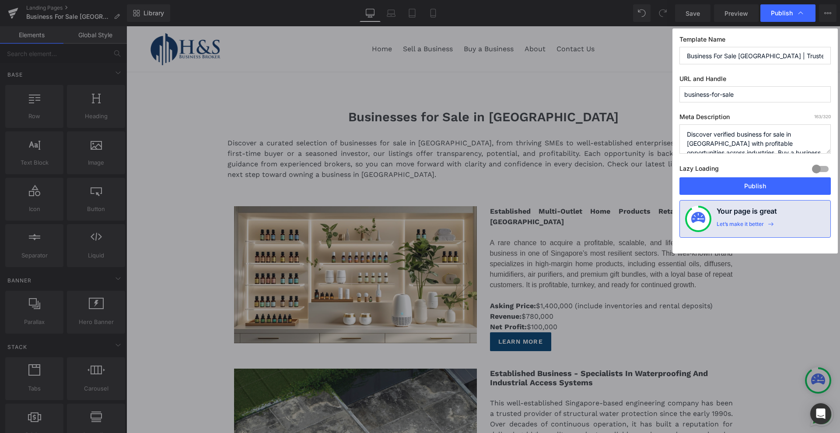
click at [779, 12] on span "Publish" at bounding box center [782, 13] width 22 height 8
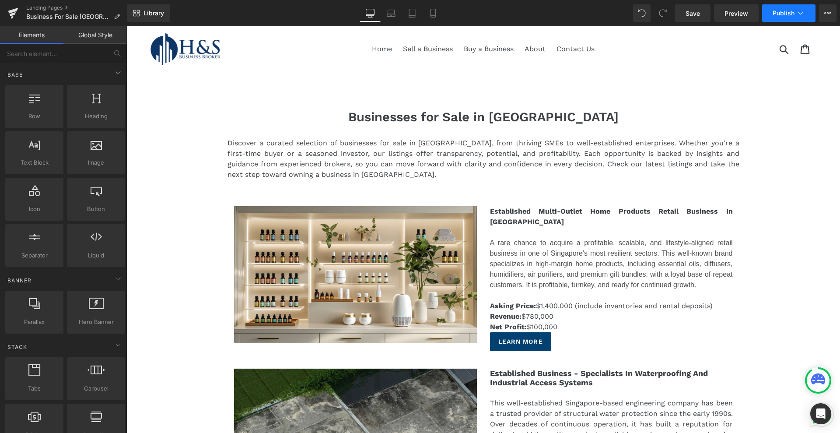
click at [779, 12] on span "Publish" at bounding box center [784, 13] width 22 height 7
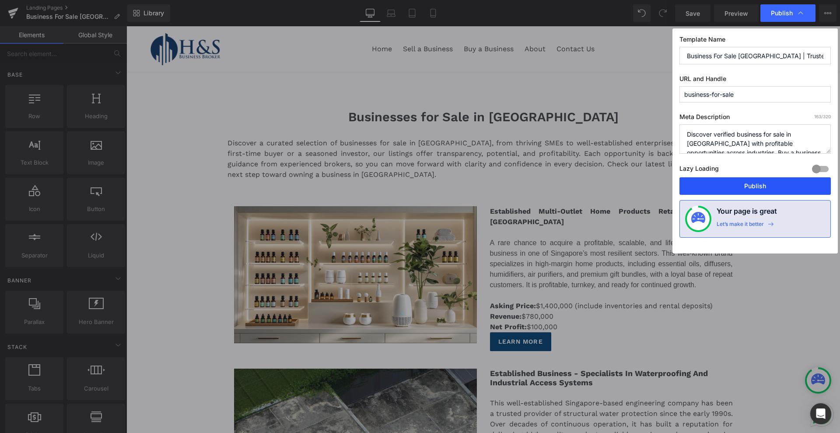
click at [736, 181] on button "Publish" at bounding box center [755, 186] width 151 height 18
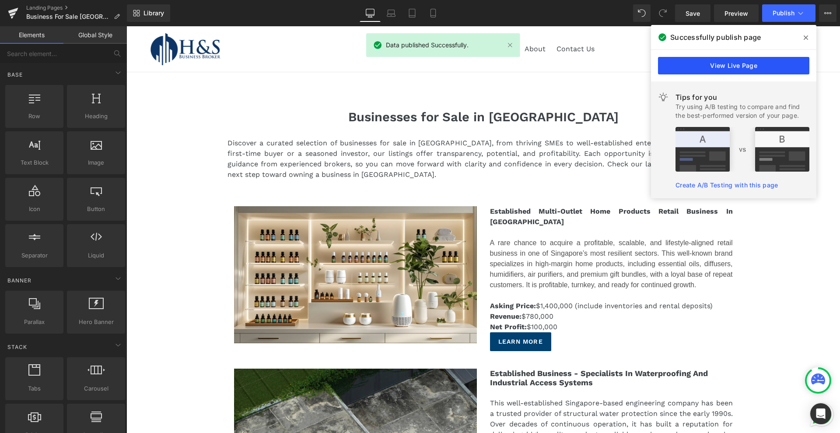
click at [730, 67] on link "View Live Page" at bounding box center [733, 66] width 151 height 18
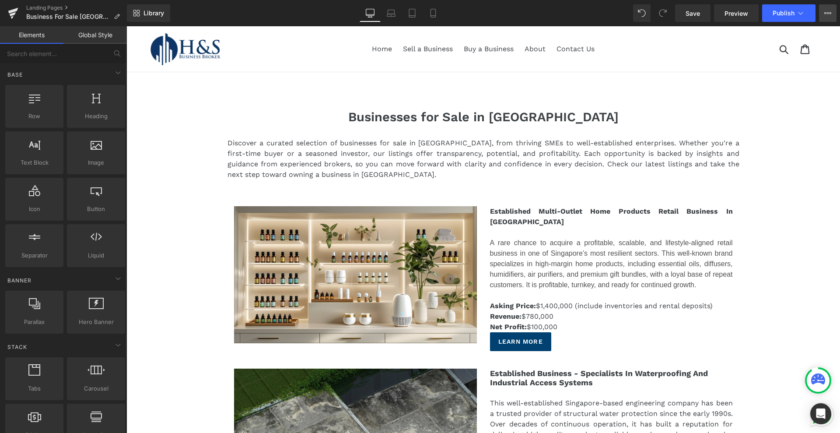
click at [828, 13] on icon at bounding box center [827, 13] width 7 height 7
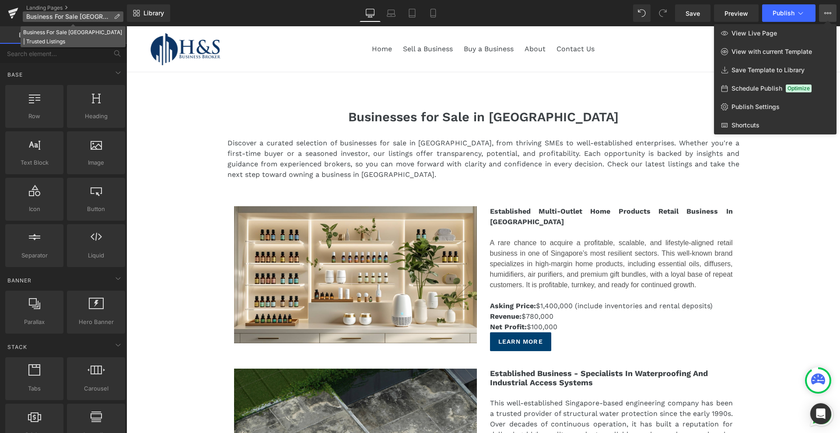
click at [60, 13] on span "Business For Sale [GEOGRAPHIC_DATA] | Trusted Listings" at bounding box center [68, 16] width 84 height 7
